Goal: Task Accomplishment & Management: Manage account settings

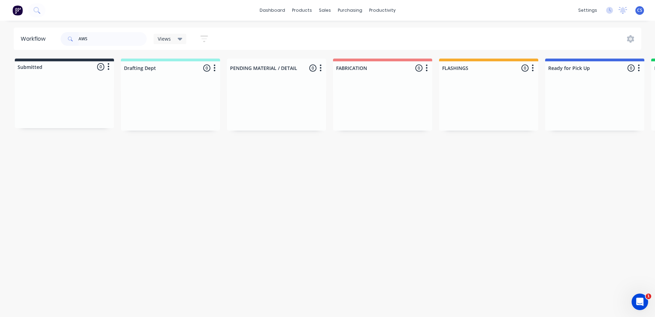
click at [92, 40] on input "AWS" at bounding box center [113, 39] width 68 height 14
type input "A"
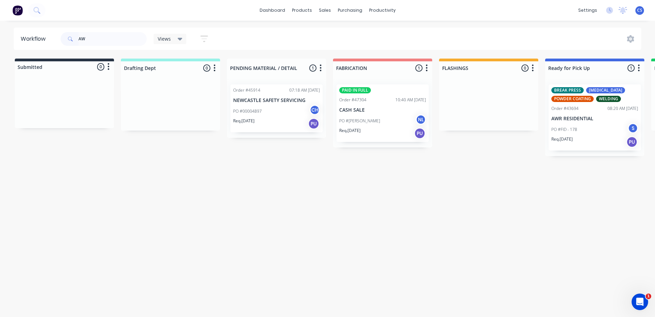
type input "A"
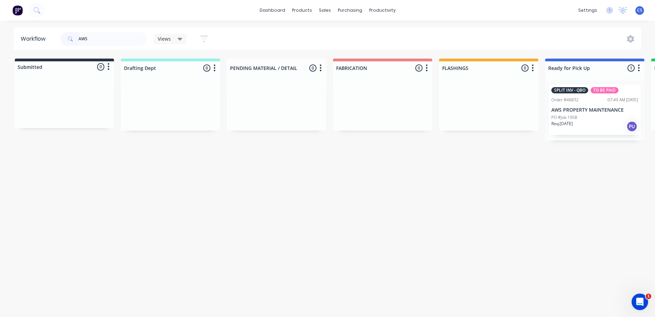
type input "AWS"
click at [577, 115] on div "PO #Job 1958" at bounding box center [594, 117] width 87 height 6
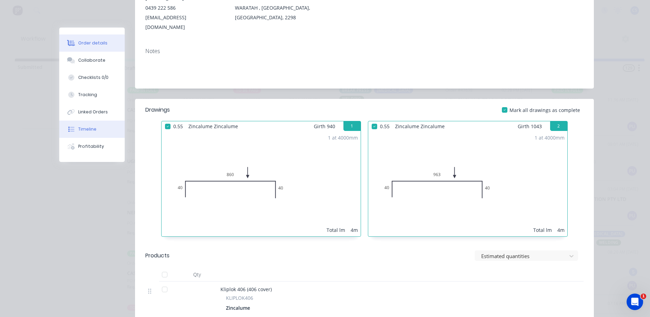
scroll to position [103, 0]
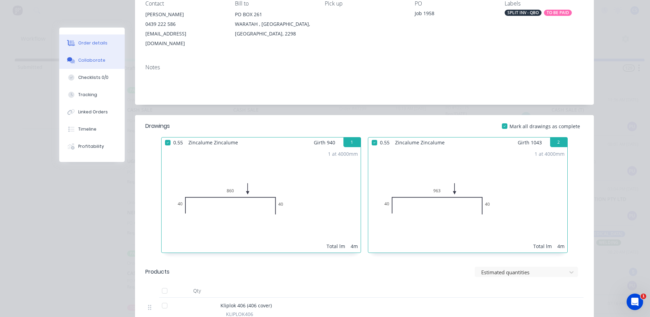
click at [94, 62] on div "Collaborate" at bounding box center [91, 60] width 27 height 6
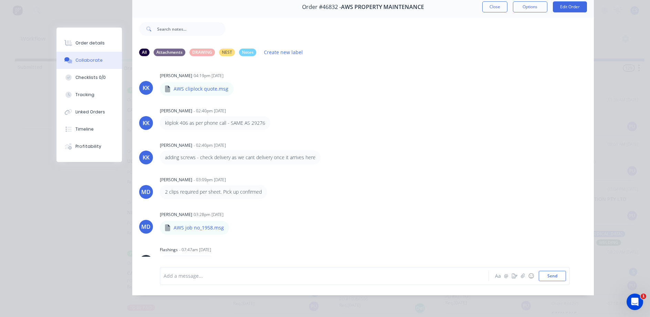
scroll to position [0, 0]
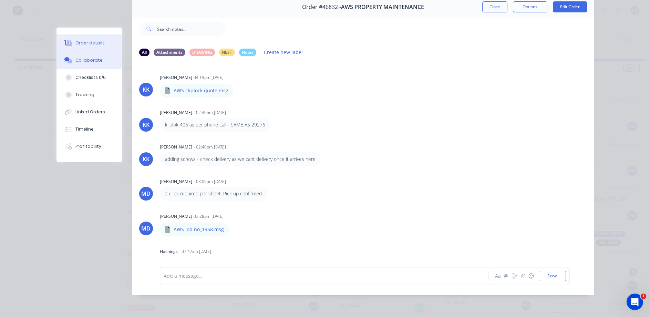
click at [90, 42] on div "Order details" at bounding box center [89, 43] width 29 height 6
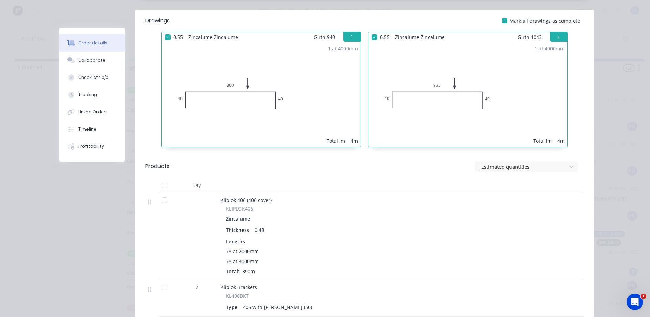
scroll to position [36, 0]
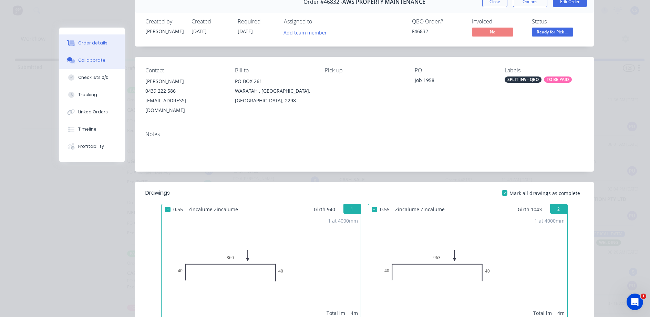
click at [84, 64] on button "Collaborate" at bounding box center [91, 60] width 65 height 17
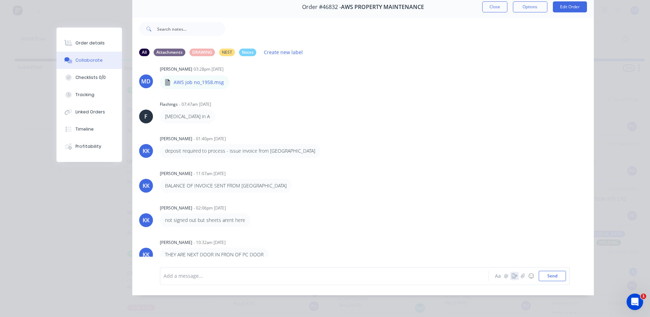
click at [512, 275] on icon "button" at bounding box center [515, 275] width 6 height 5
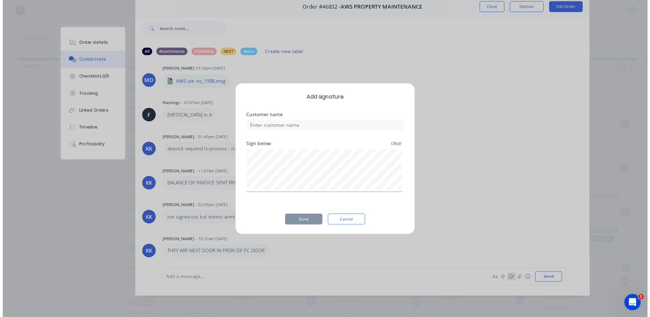
scroll to position [31, 0]
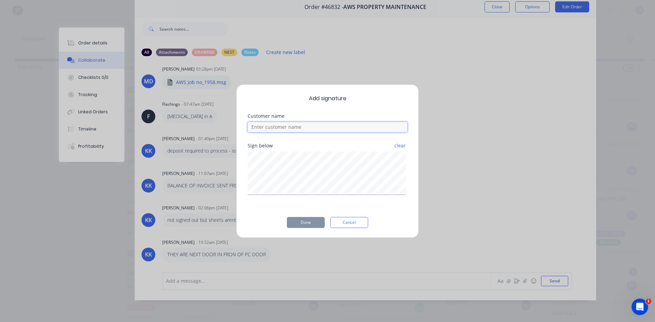
drag, startPoint x: 296, startPoint y: 129, endPoint x: 300, endPoint y: 124, distance: 6.4
click at [297, 127] on input at bounding box center [328, 127] width 160 height 10
type input "BEAU"
click at [307, 221] on button "Done" at bounding box center [306, 222] width 38 height 11
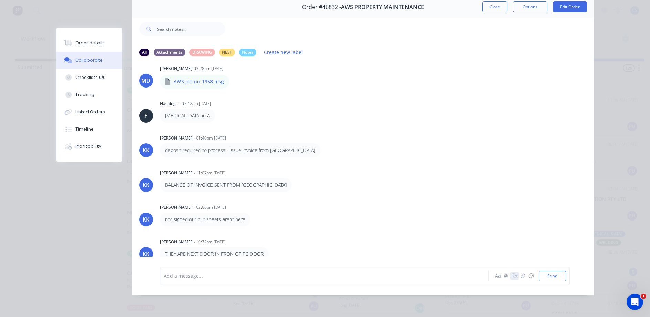
scroll to position [207, 0]
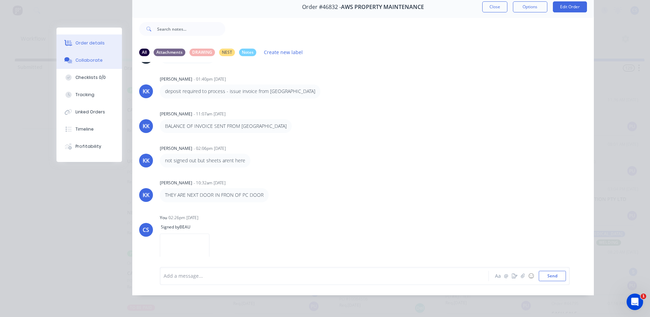
click at [70, 43] on div at bounding box center [68, 43] width 10 height 6
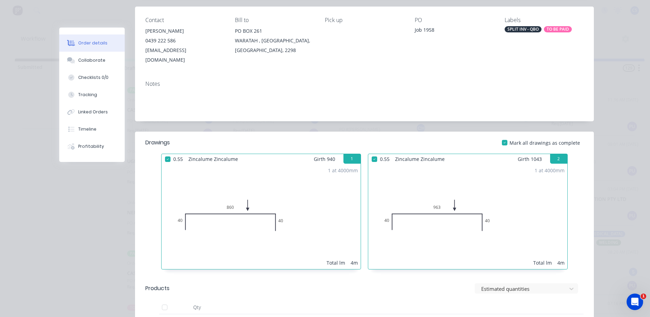
scroll to position [0, 0]
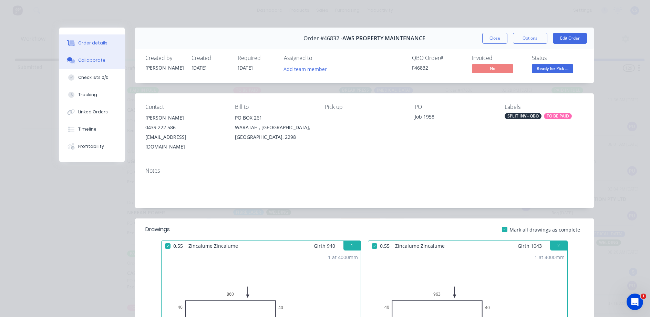
click at [105, 58] on button "Collaborate" at bounding box center [91, 60] width 65 height 17
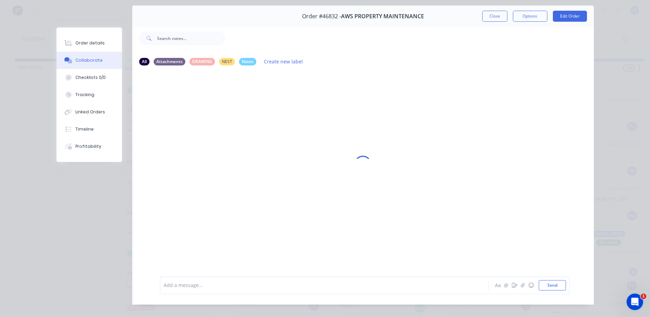
scroll to position [34, 0]
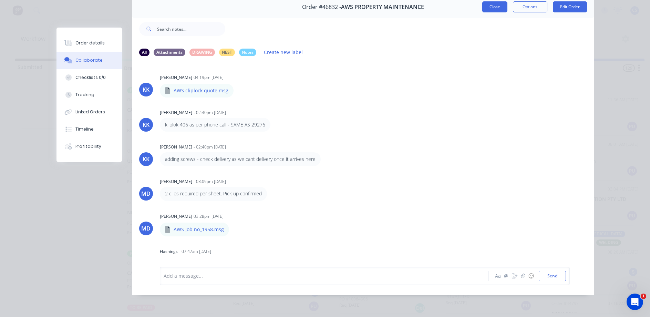
click at [493, 3] on button "Close" at bounding box center [494, 6] width 25 height 11
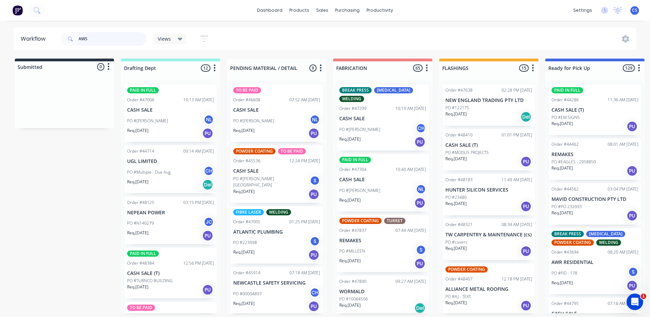
drag, startPoint x: 103, startPoint y: 39, endPoint x: 24, endPoint y: 40, distance: 79.2
click at [25, 40] on header "Workflow AWS Views Save new view None (Default) edit [PERSON_NAME] edit [PERSON…" at bounding box center [325, 39] width 623 height 22
type input "[PERSON_NAME]"
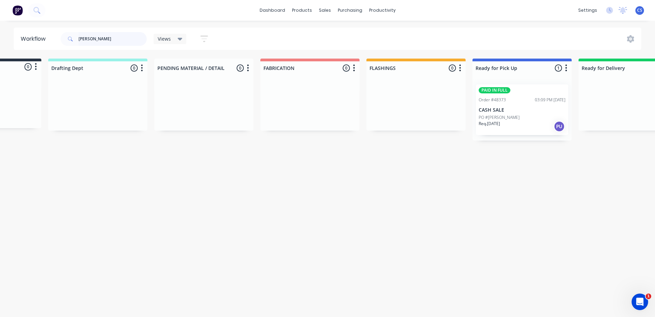
scroll to position [0, 74]
click at [503, 105] on div "PAID IN FULL Order #48373 03:09 PM [DATE] CASH SALE PO #[PERSON_NAME] Req. [DAT…" at bounding box center [521, 109] width 92 height 51
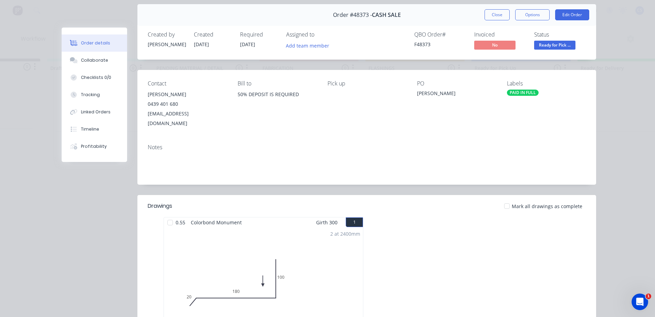
scroll to position [69, 0]
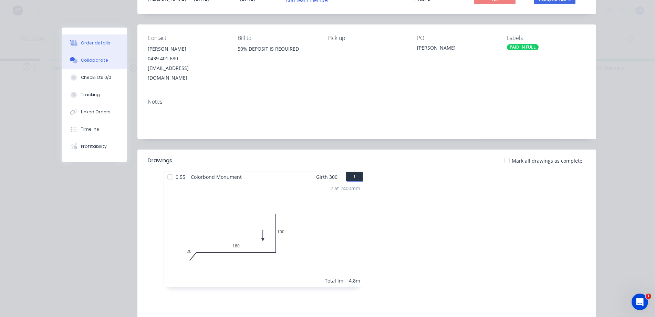
click at [90, 64] on button "Collaborate" at bounding box center [94, 60] width 65 height 17
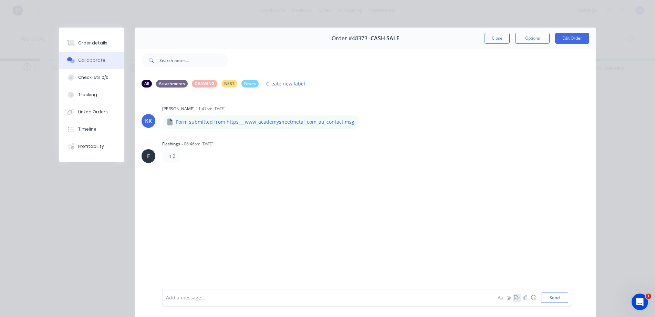
click at [513, 297] on button "button" at bounding box center [517, 297] width 8 height 8
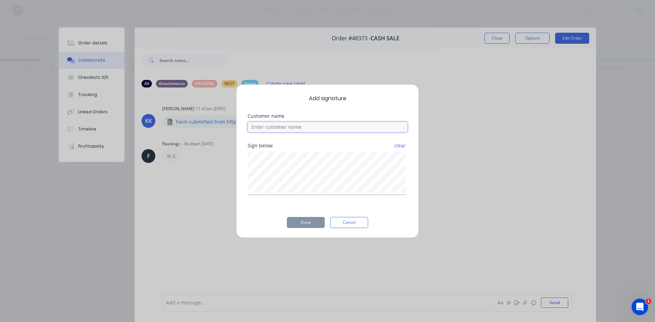
click at [261, 126] on input at bounding box center [328, 127] width 160 height 10
drag, startPoint x: 261, startPoint y: 128, endPoint x: 225, endPoint y: 134, distance: 36.6
click at [225, 134] on div "Add signature Customer name [PERSON_NAME] Sign below clear Done Cancel" at bounding box center [327, 161] width 655 height 322
type input "[PERSON_NAME]"
click at [307, 224] on button "Done" at bounding box center [306, 222] width 38 height 11
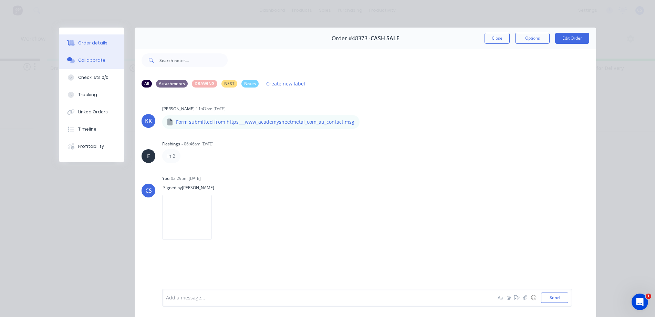
click at [95, 43] on div "Order details" at bounding box center [92, 43] width 29 height 6
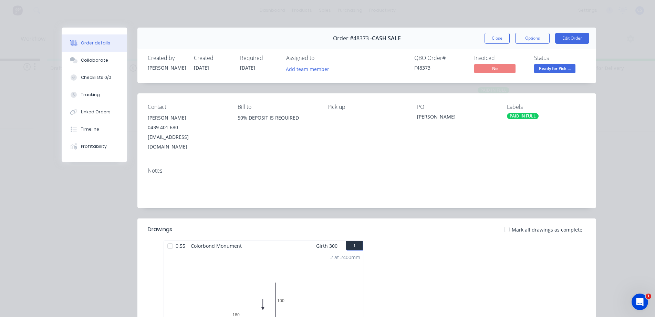
click at [560, 70] on span "Ready for Pick ..." at bounding box center [554, 68] width 41 height 9
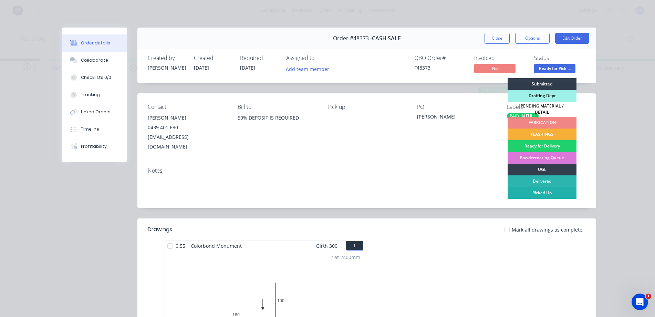
click at [544, 187] on div "Picked Up" at bounding box center [542, 193] width 69 height 12
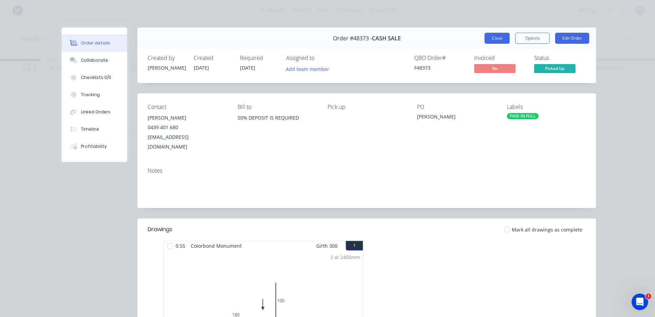
click at [500, 37] on button "Close" at bounding box center [496, 38] width 25 height 11
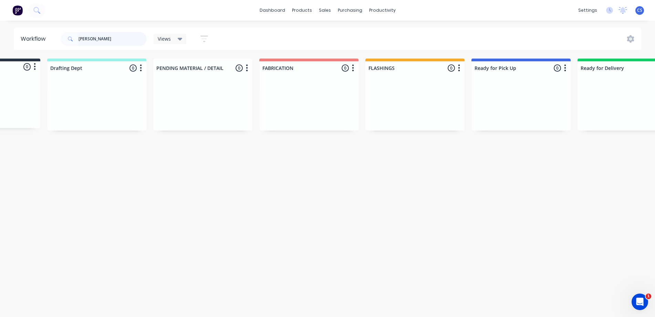
drag, startPoint x: 121, startPoint y: 40, endPoint x: 78, endPoint y: 41, distance: 43.1
click at [78, 41] on div "[PERSON_NAME]" at bounding box center [104, 39] width 86 height 14
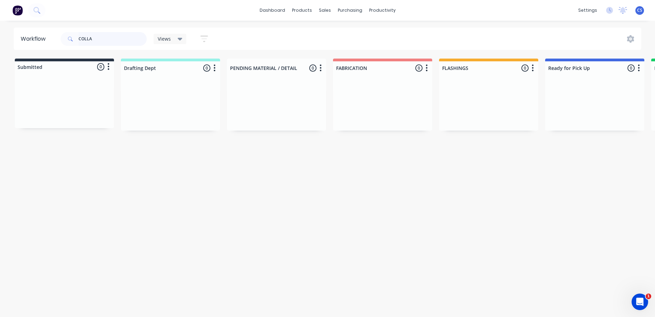
drag, startPoint x: 103, startPoint y: 41, endPoint x: 79, endPoint y: 38, distance: 24.4
click at [79, 38] on input "COLLA" at bounding box center [113, 39] width 68 height 14
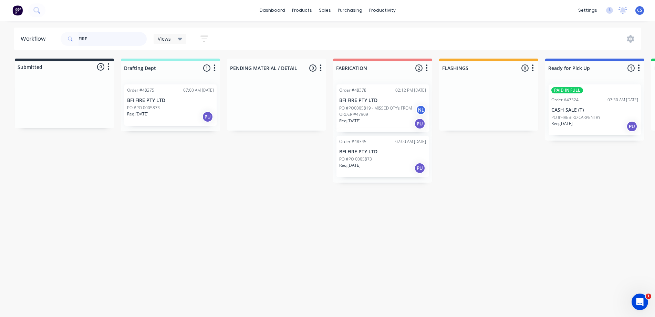
type input "FIRE"
click at [588, 117] on p "PO #FIREBIRD CARPENTRY" at bounding box center [575, 117] width 49 height 6
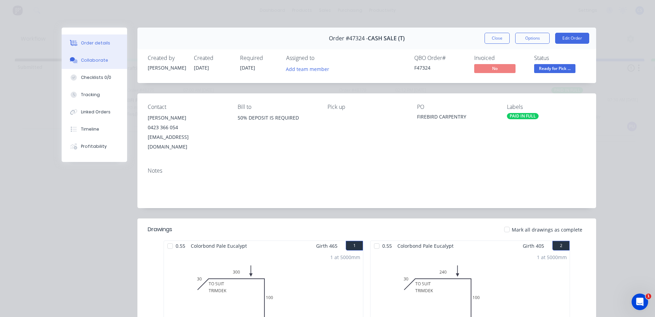
click at [82, 61] on div "Collaborate" at bounding box center [94, 60] width 27 height 6
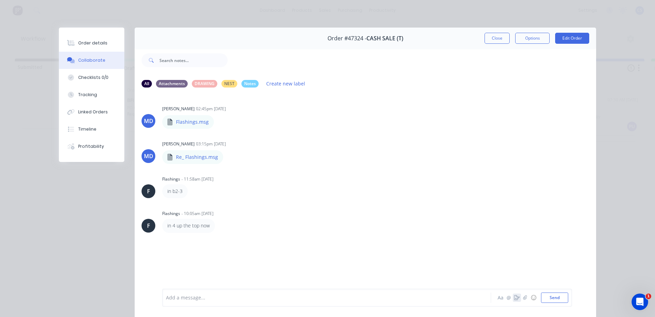
click at [513, 299] on button "button" at bounding box center [517, 297] width 8 height 8
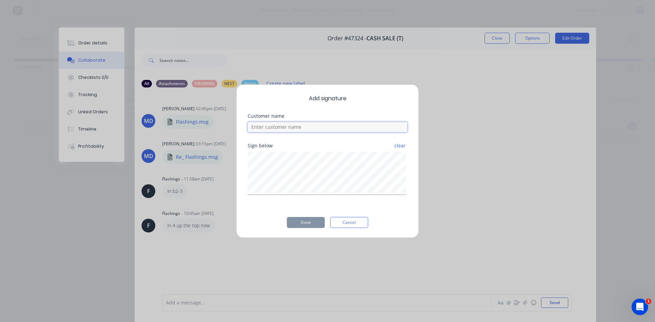
click at [303, 129] on input at bounding box center [328, 127] width 160 height 10
type input "[PERSON_NAME]"
click at [310, 225] on button "Done" at bounding box center [306, 222] width 38 height 11
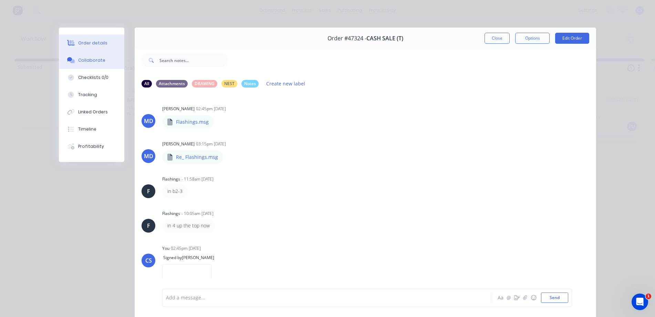
click at [101, 43] on div "Order details" at bounding box center [92, 43] width 29 height 6
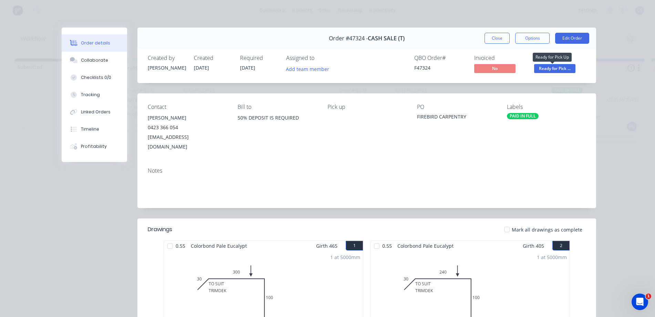
click at [562, 67] on span "Ready for Pick ..." at bounding box center [554, 68] width 41 height 9
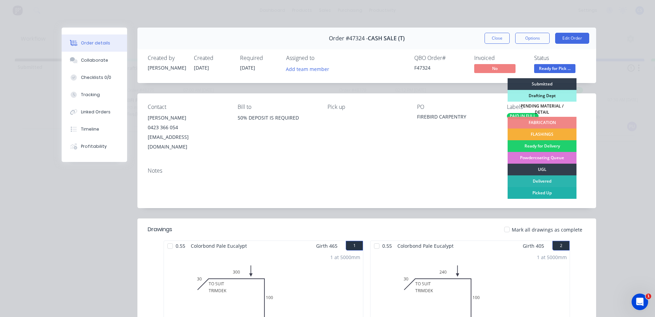
click at [542, 191] on div "Picked Up" at bounding box center [542, 193] width 69 height 12
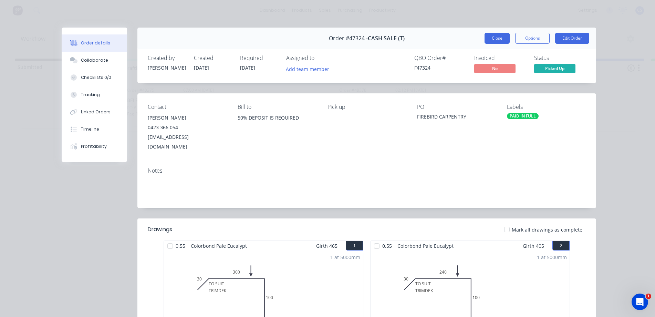
click at [489, 36] on button "Close" at bounding box center [496, 38] width 25 height 11
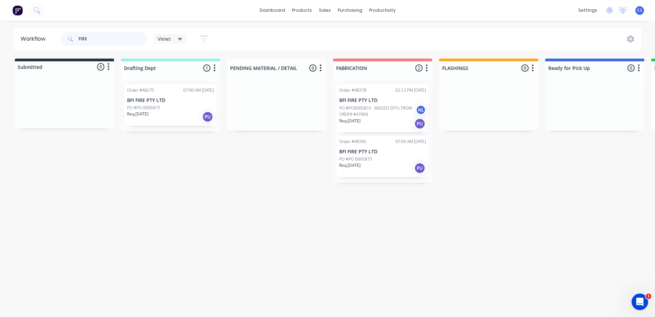
drag, startPoint x: 96, startPoint y: 36, endPoint x: 50, endPoint y: 49, distance: 47.9
click at [50, 49] on header "Workflow FIRE Views Save new view None (Default) edit [PERSON_NAME] edit [PERSO…" at bounding box center [328, 39] width 628 height 22
type input "48385"
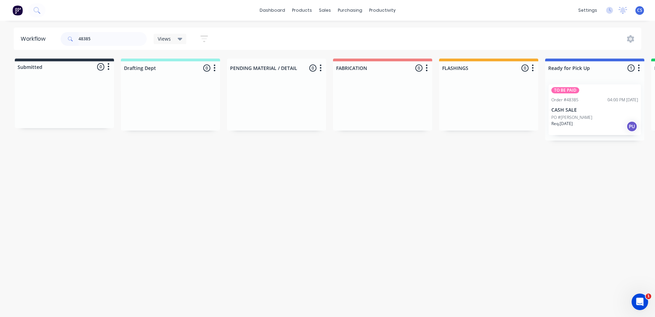
click at [596, 119] on div "PO #[PERSON_NAME]" at bounding box center [594, 117] width 87 height 6
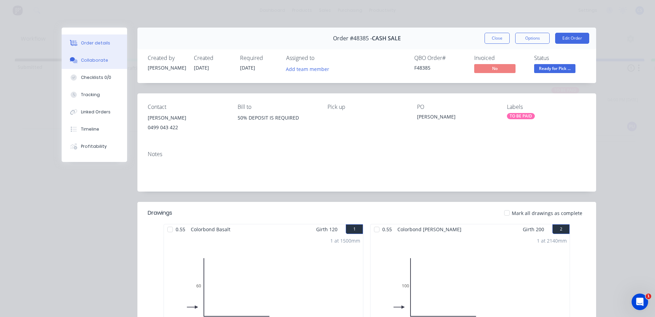
click at [91, 61] on div "Collaborate" at bounding box center [94, 60] width 27 height 6
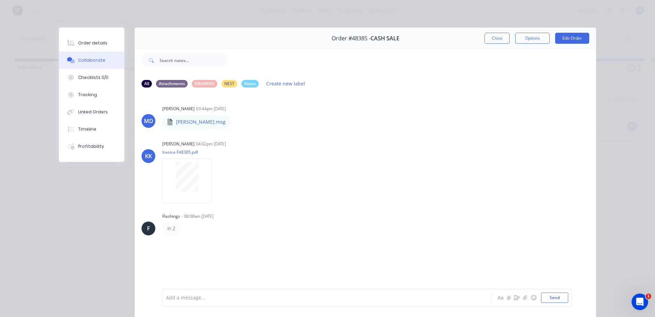
scroll to position [34, 0]
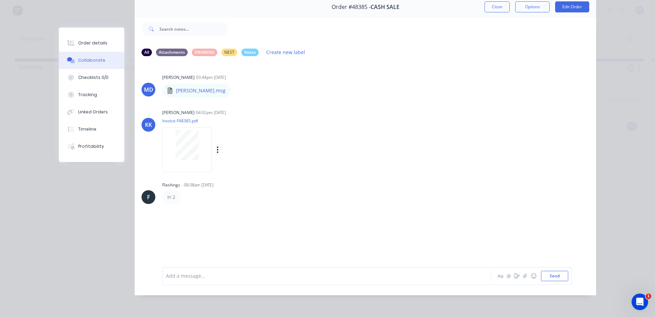
click at [183, 159] on div at bounding box center [187, 149] width 50 height 45
click at [514, 278] on icon "button" at bounding box center [517, 275] width 6 height 5
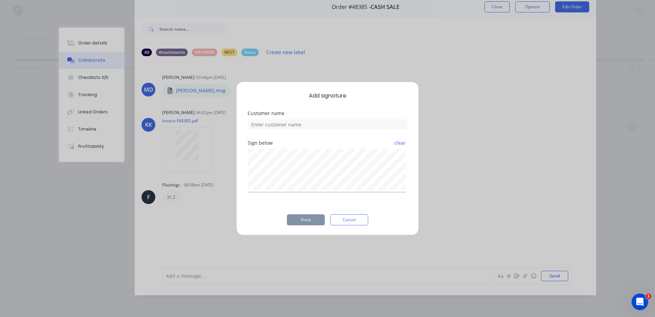
scroll to position [31, 0]
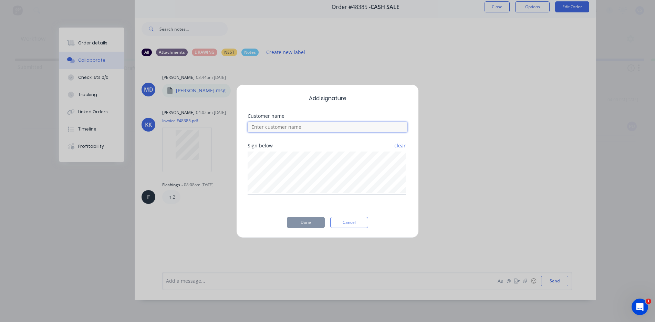
click at [301, 126] on input at bounding box center [328, 127] width 160 height 10
type input "[PERSON_NAME]"
click at [312, 228] on button "Done" at bounding box center [306, 222] width 38 height 11
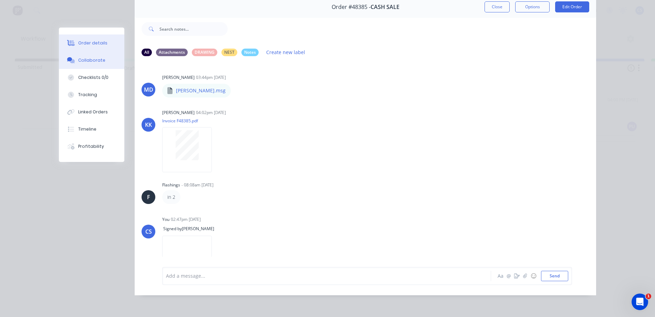
click at [88, 47] on button "Order details" at bounding box center [91, 42] width 65 height 17
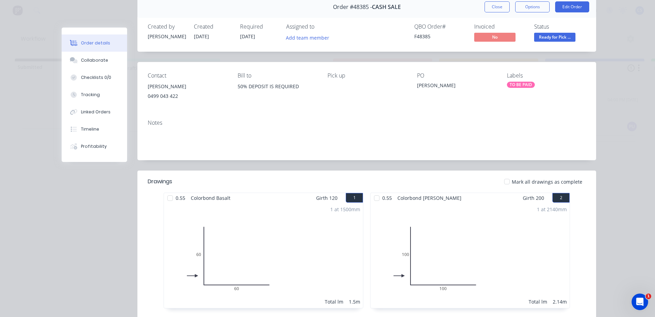
click at [522, 85] on div "TO BE PAID" at bounding box center [521, 85] width 28 height 6
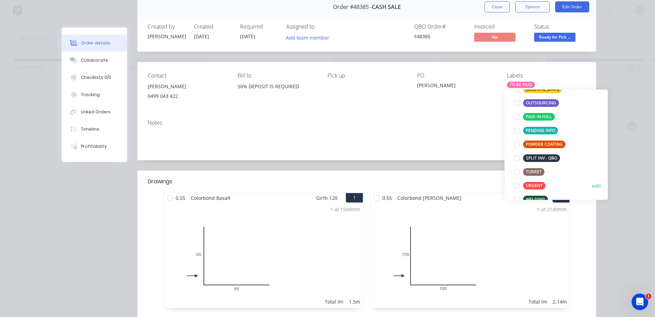
scroll to position [138, 0]
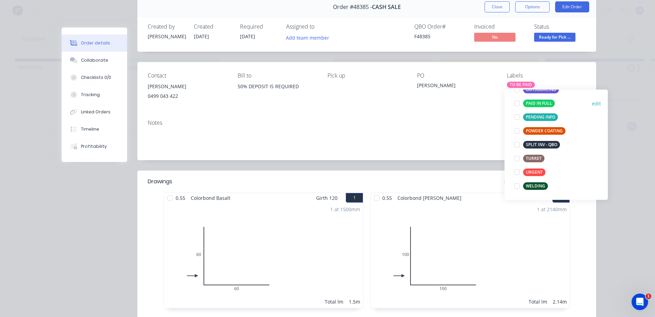
drag, startPoint x: 512, startPoint y: 103, endPoint x: 516, endPoint y: 104, distance: 3.8
click at [514, 104] on div at bounding box center [517, 103] width 14 height 14
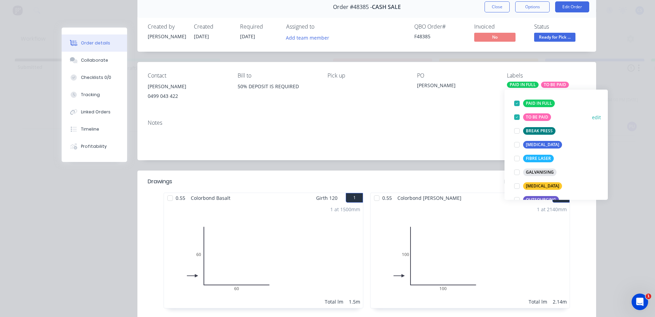
click at [521, 118] on div at bounding box center [517, 117] width 14 height 14
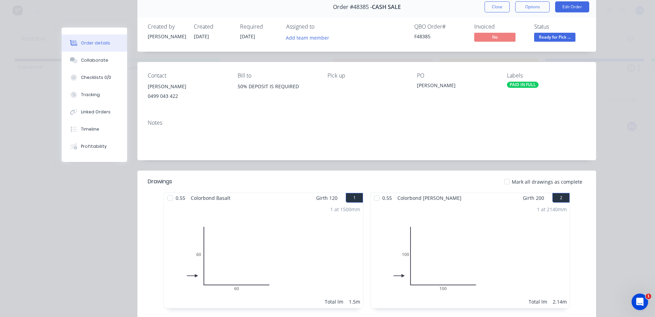
click at [553, 37] on span "Ready for Pick ..." at bounding box center [554, 37] width 41 height 9
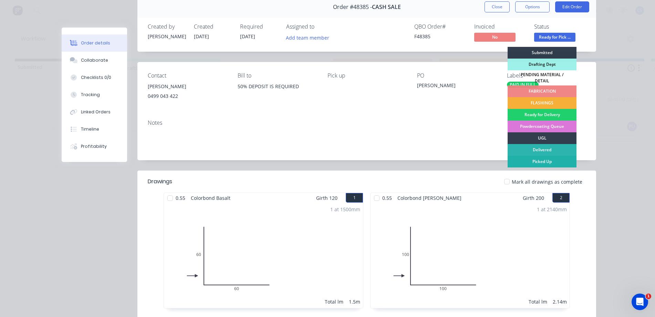
click at [536, 156] on div "Picked Up" at bounding box center [542, 162] width 69 height 12
